Goal: Information Seeking & Learning: Learn about a topic

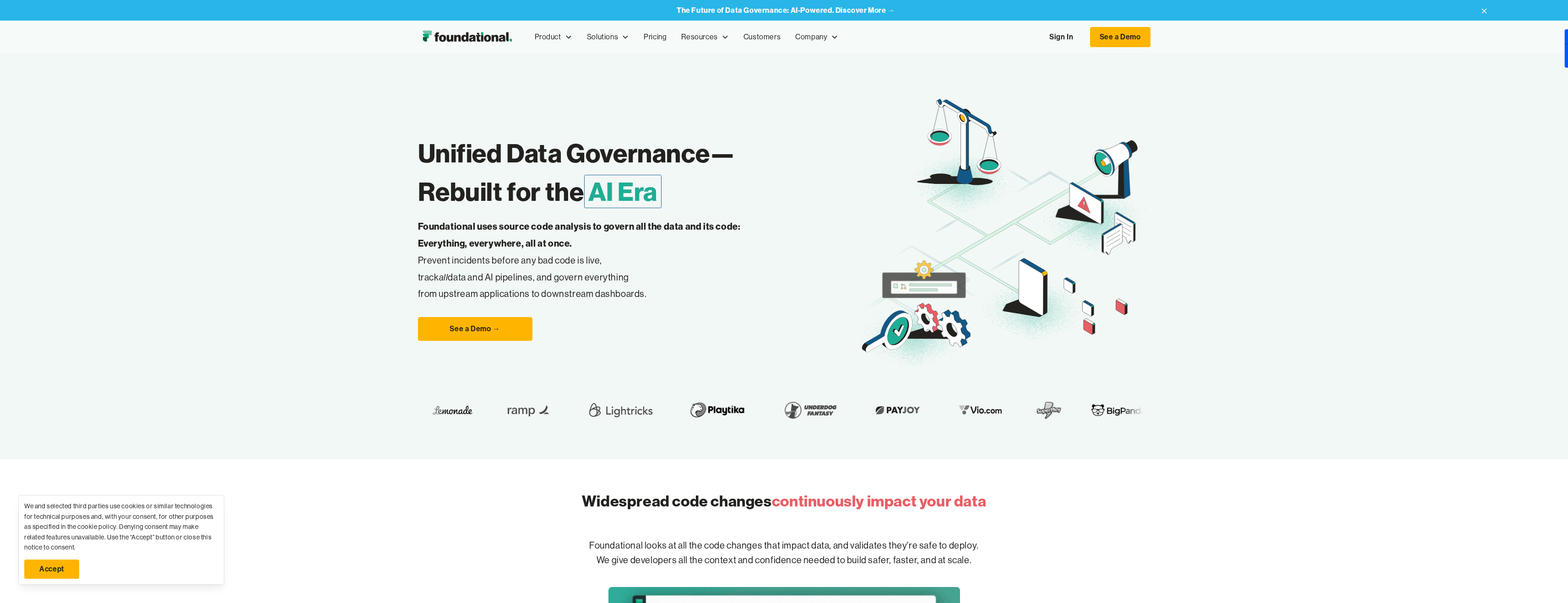
scroll to position [12, 0]
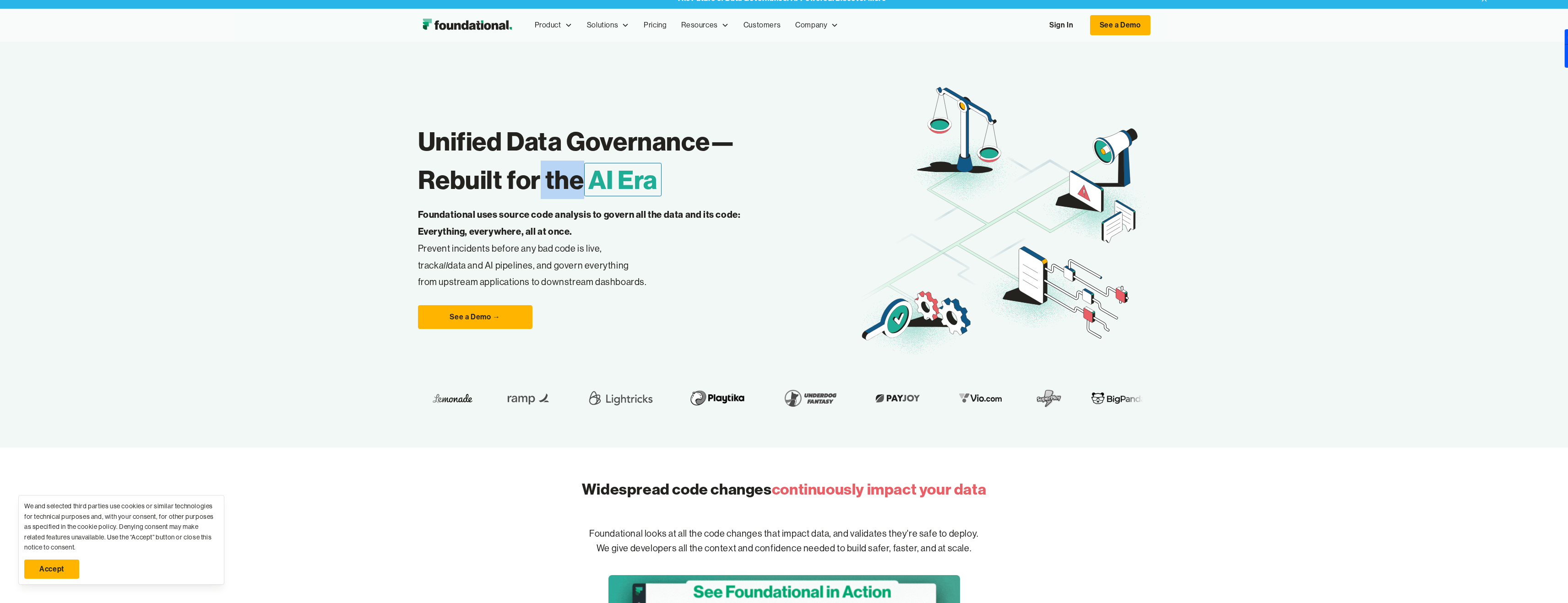
drag, startPoint x: 583, startPoint y: 183, endPoint x: 537, endPoint y: 180, distance: 46.1
click at [537, 180] on h1 "Unified Data Governance— Rebuilt for the AI Era" at bounding box center [638, 161] width 439 height 77
click at [495, 178] on h1 "Unified Data Governance— Rebuilt for the AI Era" at bounding box center [638, 161] width 439 height 77
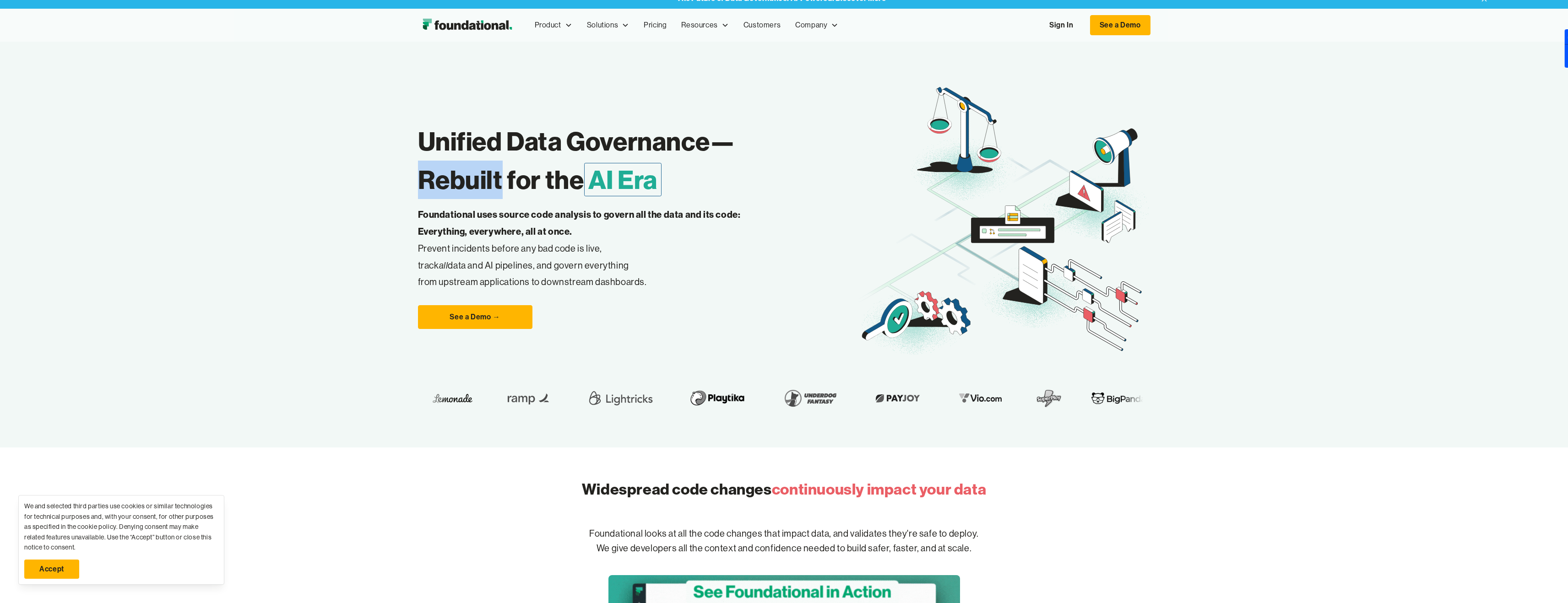
click at [495, 178] on h1 "Unified Data Governance— Rebuilt for the AI Era" at bounding box center [638, 161] width 439 height 77
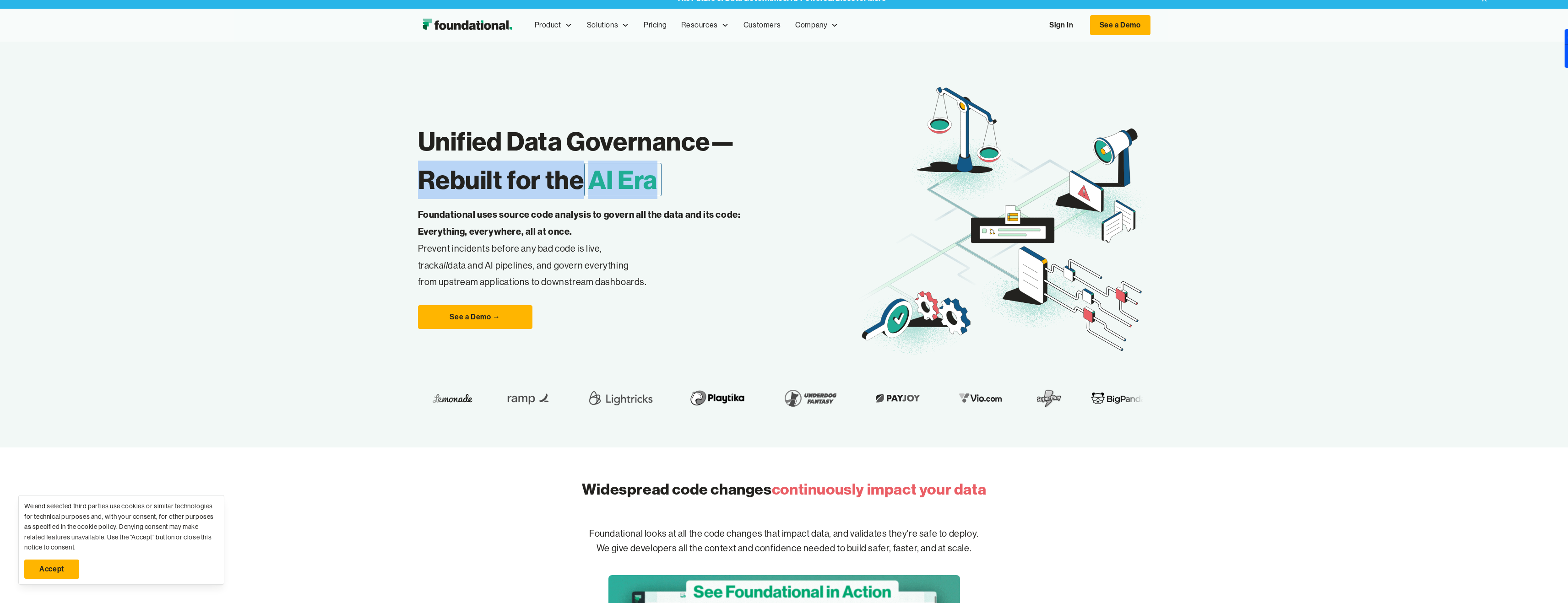
click at [495, 178] on h1 "Unified Data Governance— Rebuilt for the AI Era" at bounding box center [638, 161] width 439 height 77
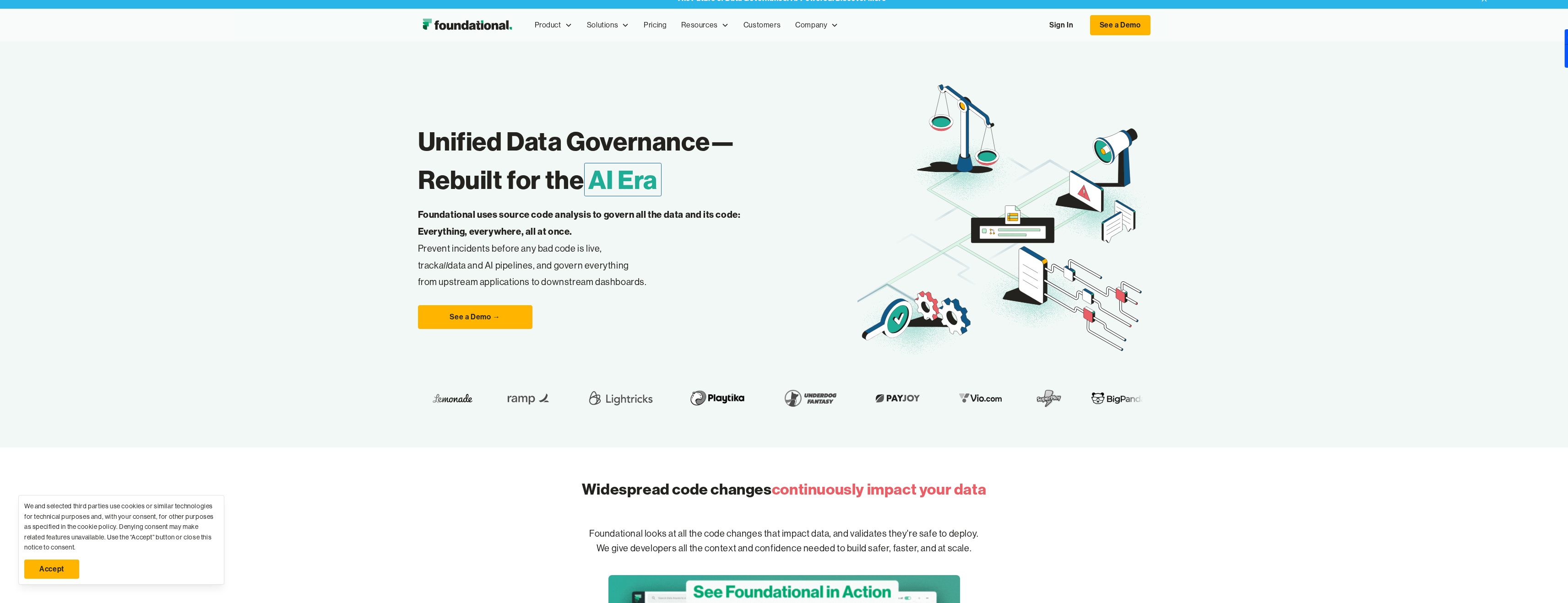
click at [510, 144] on h1 "Unified Data Governance— Rebuilt for the AI Era" at bounding box center [638, 161] width 439 height 77
click at [531, 145] on h1 "Unified Data Governance— Rebuilt for the AI Era" at bounding box center [638, 161] width 439 height 77
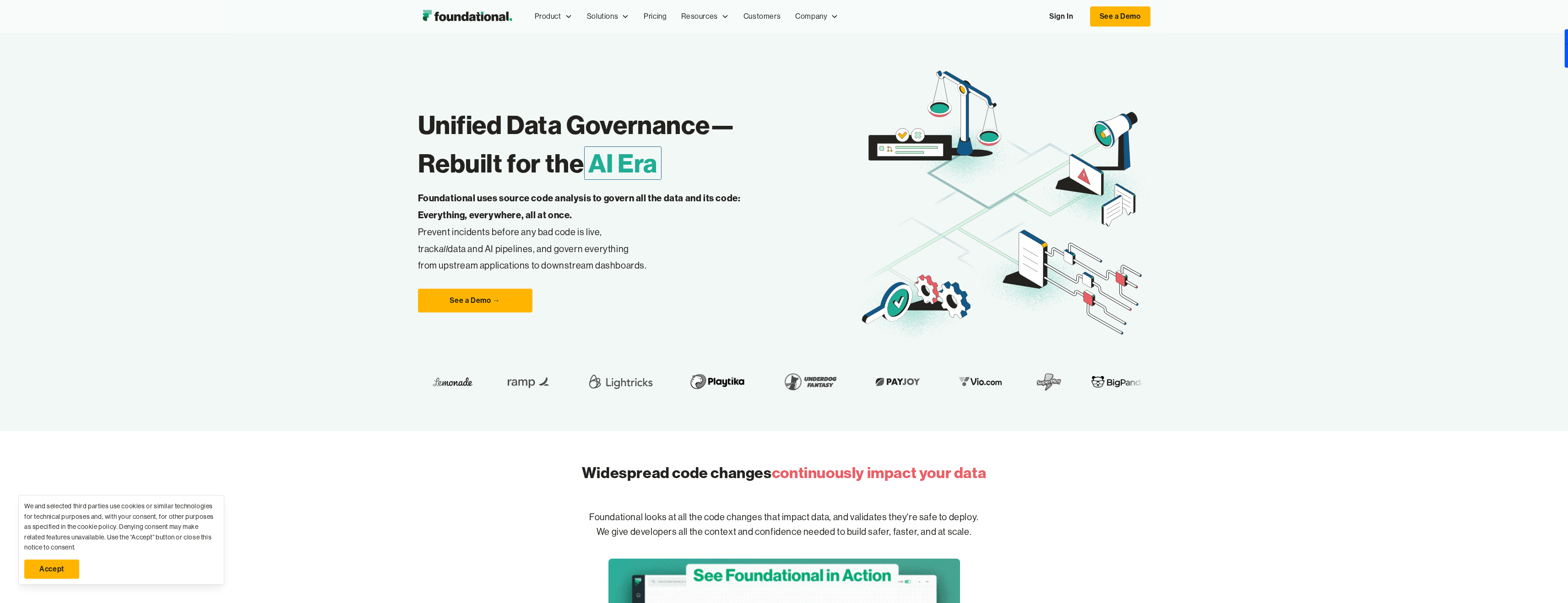
scroll to position [38, 0]
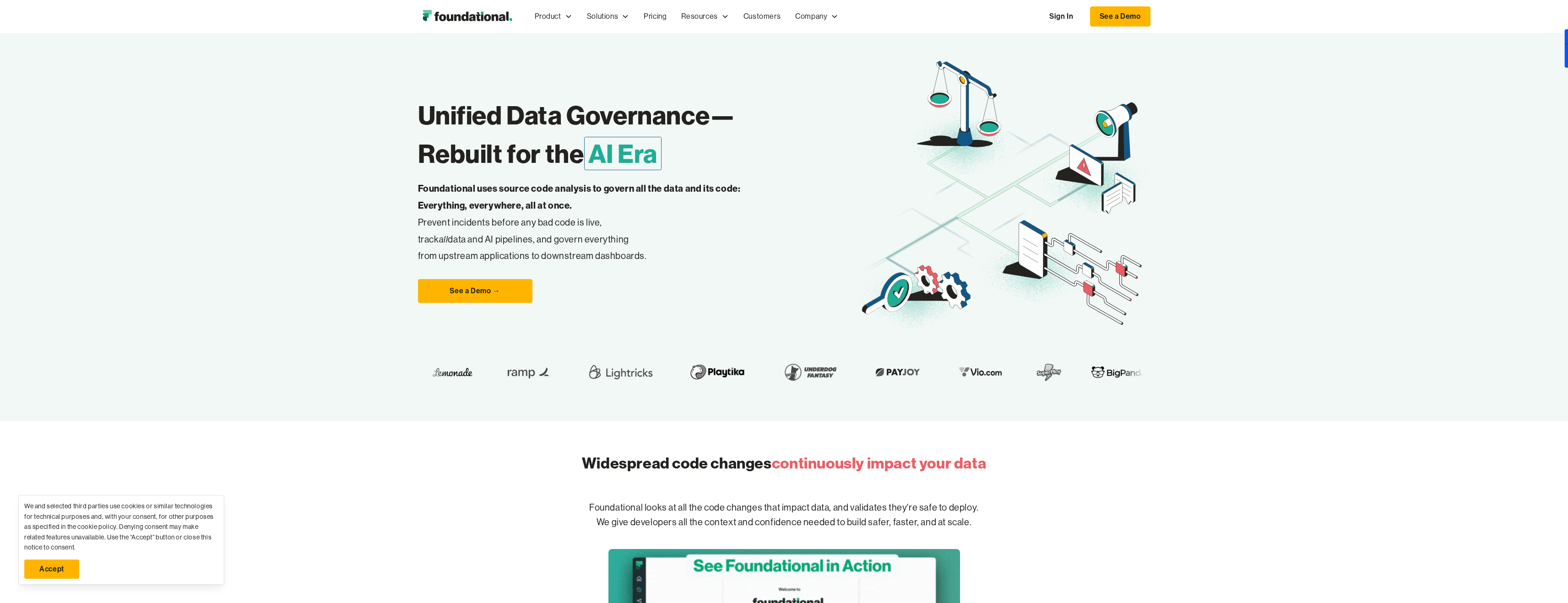
click at [519, 189] on strong "Foundational uses source code analysis to govern all the data and its code: Eve…" at bounding box center [579, 197] width 323 height 29
click at [519, 212] on p "Foundational uses source code analysis to govern all the data and its code: Eve…" at bounding box center [594, 222] width 352 height 84
drag, startPoint x: 575, startPoint y: 205, endPoint x: 528, endPoint y: 204, distance: 47.0
click at [528, 204] on p "Foundational uses source code analysis to govern all the data and its code: Eve…" at bounding box center [594, 222] width 352 height 84
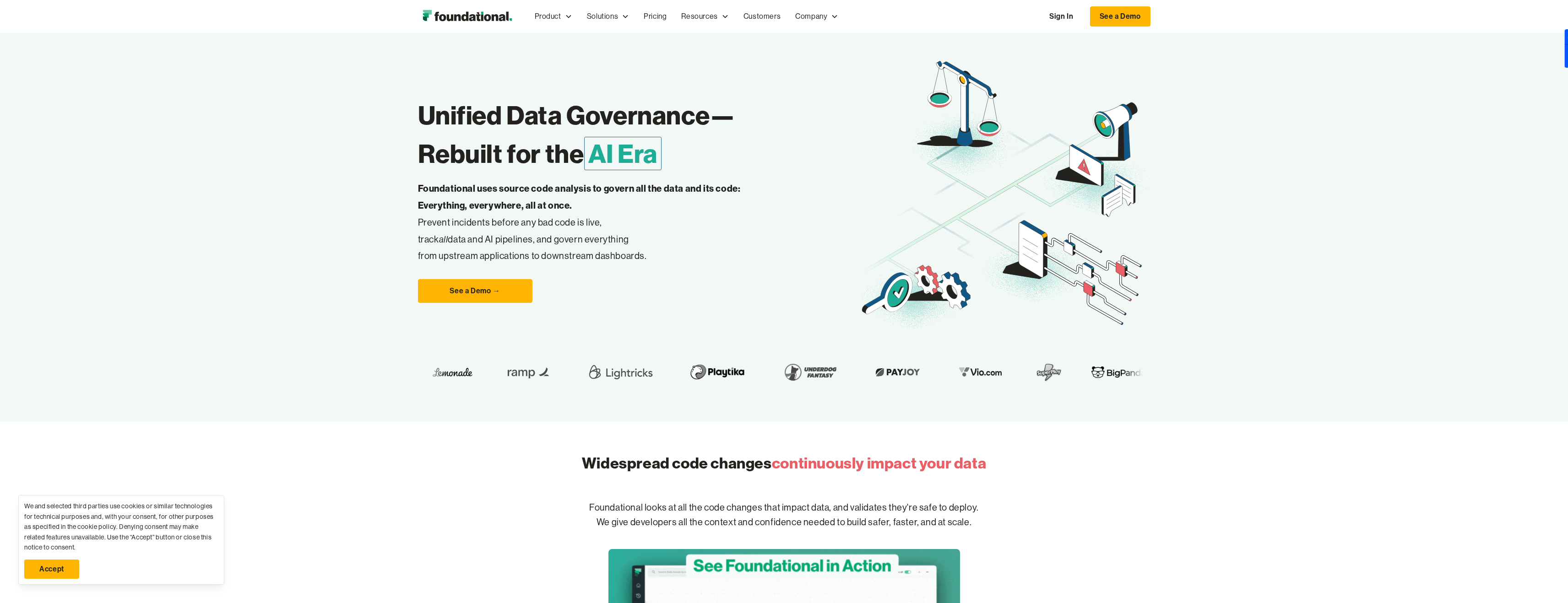
click at [484, 201] on strong "Foundational uses source code analysis to govern all the data and its code: Eve…" at bounding box center [579, 197] width 323 height 29
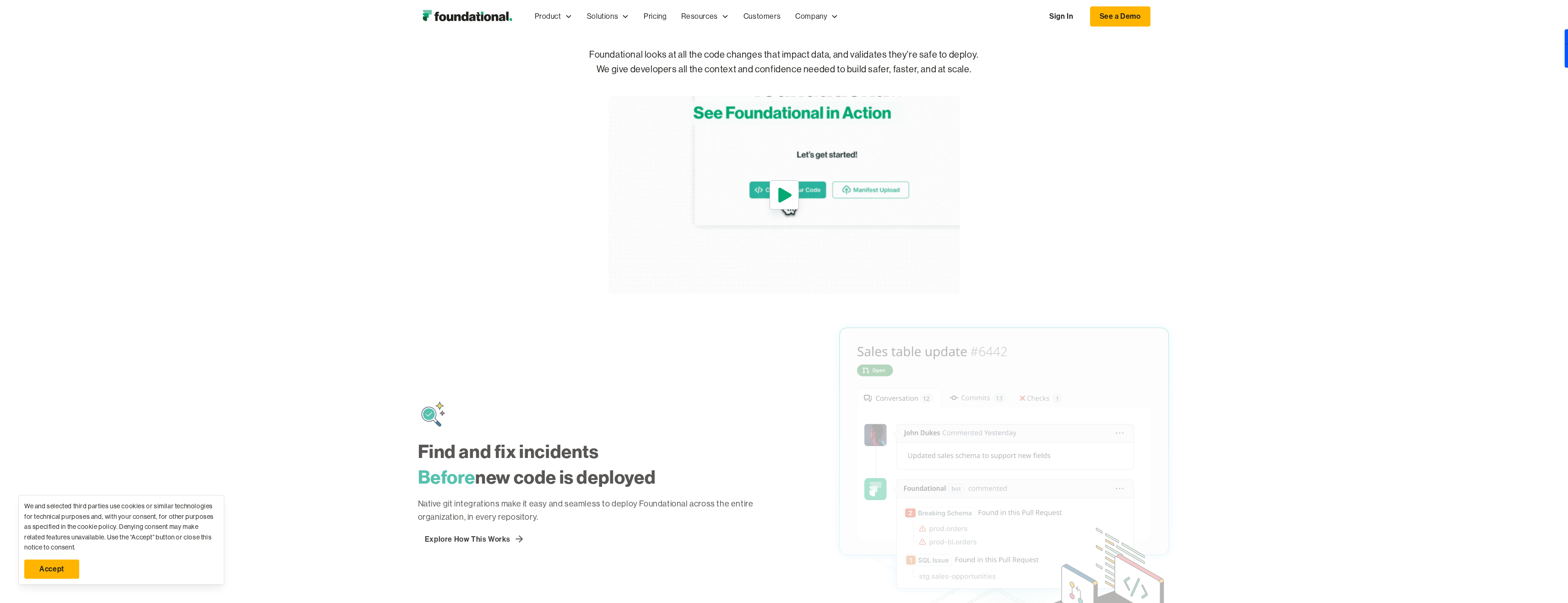
scroll to position [509, 0]
